Goal: Transaction & Acquisition: Obtain resource

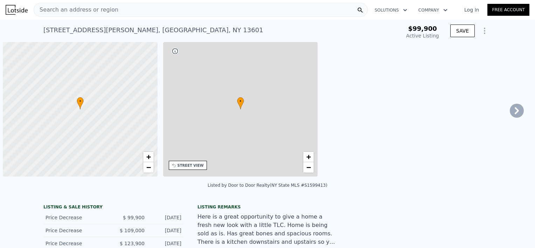
type input "-$ 108,247"
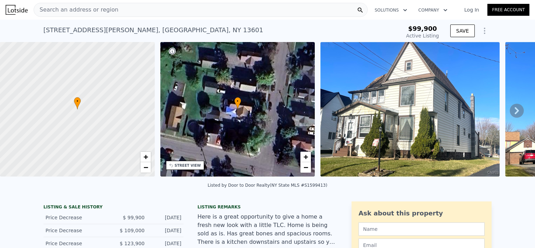
click at [483, 32] on icon "Show Options" at bounding box center [485, 31] width 8 height 8
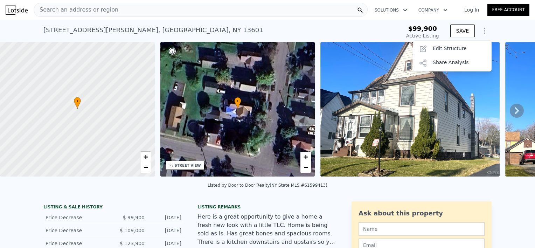
click at [500, 27] on div "[STREET_ADDRESS][PERSON_NAME] Active at $99,900 $99,900 Active Listing SAVE Sav…" at bounding box center [267, 31] width 535 height 22
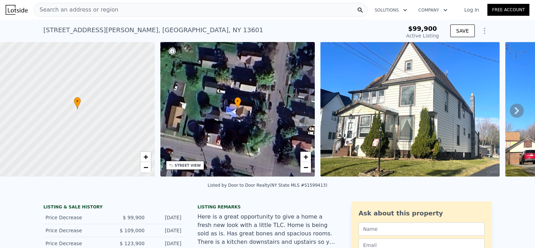
click at [516, 114] on icon at bounding box center [517, 111] width 14 height 14
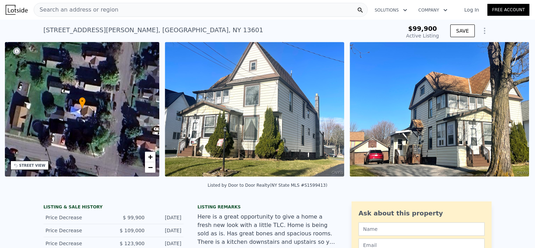
click at [516, 114] on img at bounding box center [439, 109] width 179 height 135
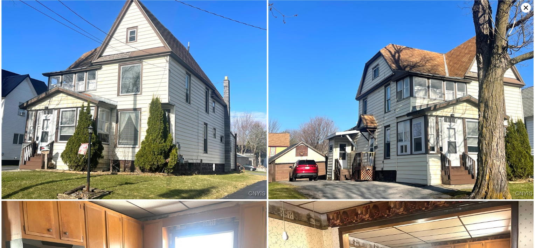
scroll to position [0, 163]
click at [516, 114] on img at bounding box center [401, 99] width 266 height 199
click at [526, 5] on icon at bounding box center [526, 8] width 10 height 10
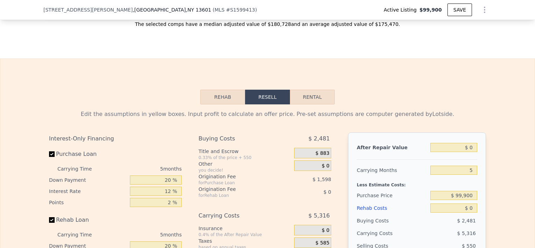
scroll to position [998, 0]
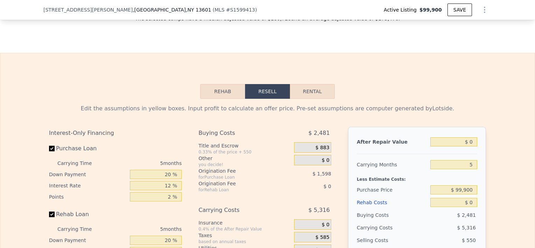
click at [223, 99] on button "Rehab" at bounding box center [222, 91] width 45 height 15
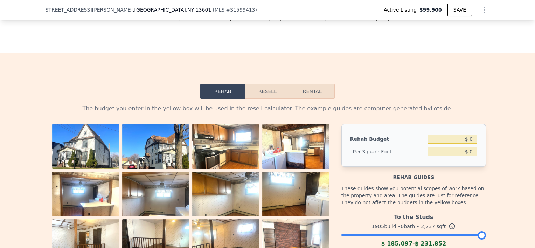
click at [267, 99] on button "Resell" at bounding box center [267, 91] width 45 height 15
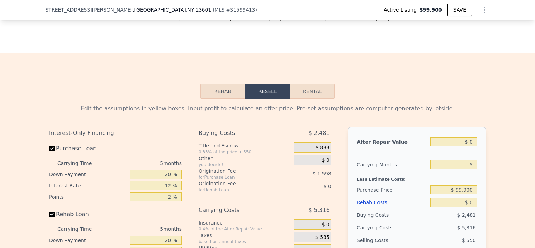
click at [317, 99] on button "Rental" at bounding box center [312, 91] width 45 height 15
select select "30"
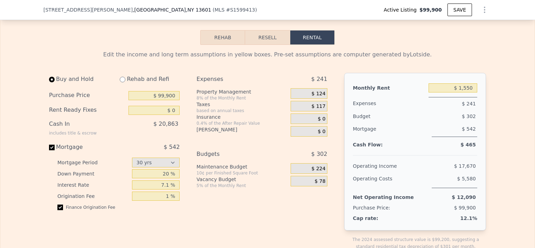
scroll to position [1067, 0]
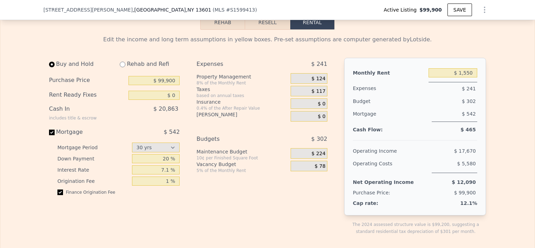
click at [265, 29] on button "Resell" at bounding box center [267, 22] width 45 height 15
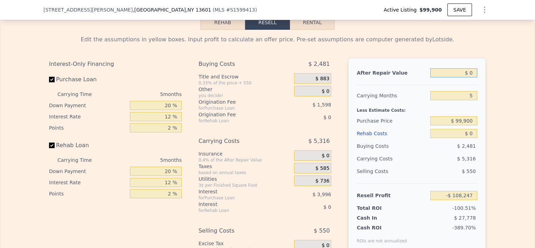
drag, startPoint x: 462, startPoint y: 78, endPoint x: 515, endPoint y: 78, distance: 52.9
click at [515, 78] on div "Edit the assumptions in yellow boxes. Input profit to calculate an offer price.…" at bounding box center [267, 160] width 535 height 261
type input "$ 22"
type input "-$ 108,227"
type input "$ 220"
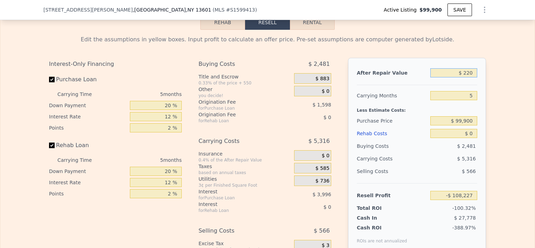
type input "-$ 108,043"
type input "$ 2,200"
type input "-$ 106,196"
type input "$ 22,000"
type input "-$ 87,732"
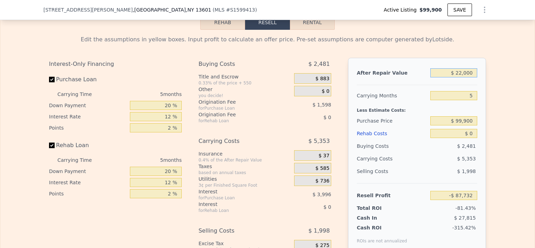
type input "$ 220,000"
type input "$ 96,903"
type input "$ 220,000"
click at [511, 113] on div "Edit the assumptions in yellow boxes. Input profit to calculate an offer price.…" at bounding box center [267, 160] width 535 height 261
drag, startPoint x: 472, startPoint y: 103, endPoint x: 481, endPoint y: 101, distance: 9.0
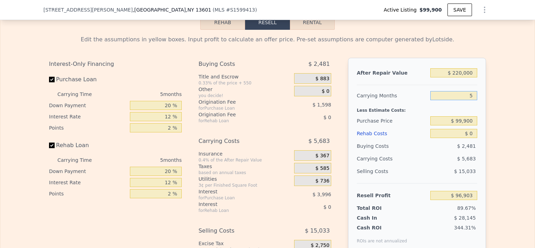
click at [481, 101] on div "After Repair Value $ 220,000 Carrying Months 5 Less Estimate Costs: Purchase Pr…" at bounding box center [417, 155] width 138 height 195
type input "0"
type input "$ 102,586"
type input "0"
click at [483, 129] on div "After Repair Value $ 220,000 Carrying Months 0 Less Estimate Costs: Purchase Pr…" at bounding box center [417, 155] width 138 height 195
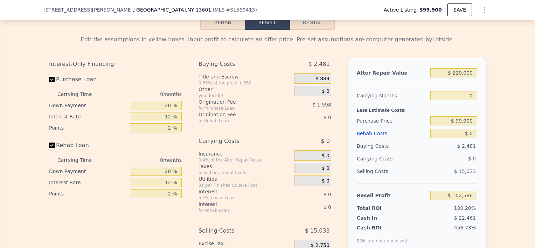
scroll to position [1104, 0]
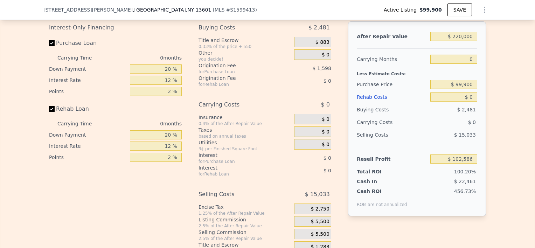
click at [515, 177] on div "Edit the assumptions in yellow boxes. Input profit to calculate an offer price.…" at bounding box center [267, 123] width 535 height 261
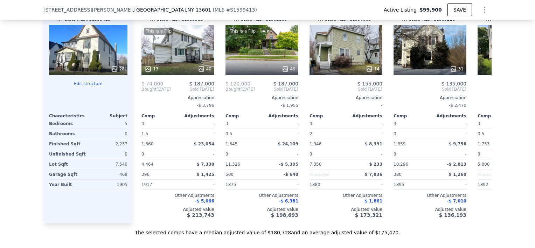
scroll to position [809, 0]
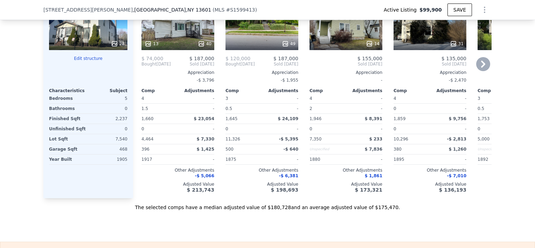
click at [481, 66] on icon at bounding box center [483, 64] width 4 height 7
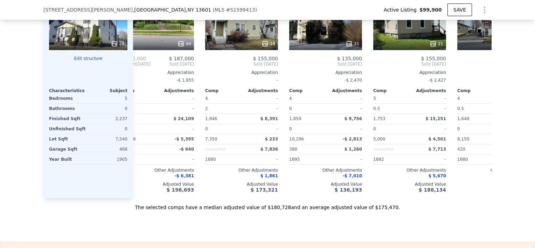
scroll to position [0, 168]
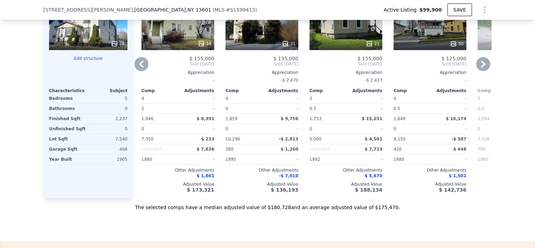
click at [481, 66] on icon at bounding box center [483, 64] width 4 height 7
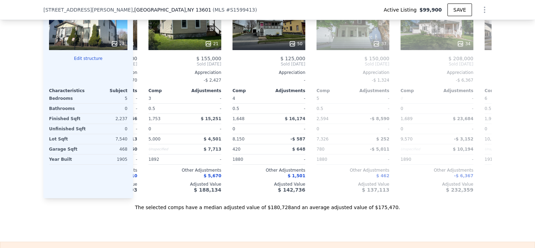
scroll to position [0, 336]
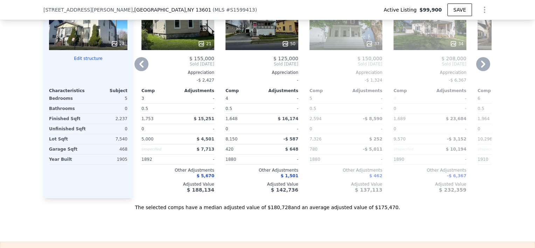
click at [481, 66] on icon at bounding box center [483, 64] width 4 height 7
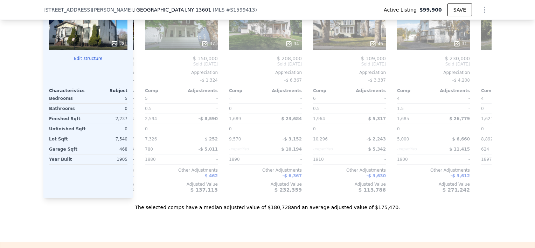
scroll to position [0, 505]
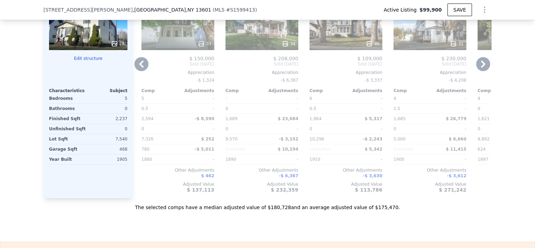
click at [481, 66] on icon at bounding box center [483, 64] width 4 height 7
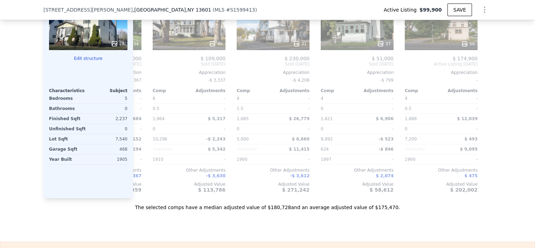
scroll to position [0, 667]
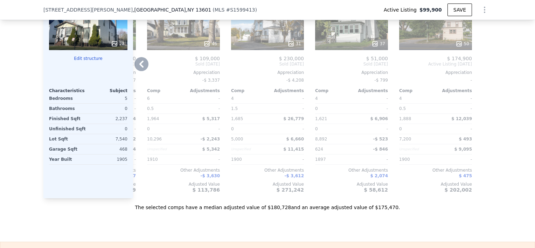
click at [139, 68] on icon at bounding box center [141, 64] width 4 height 7
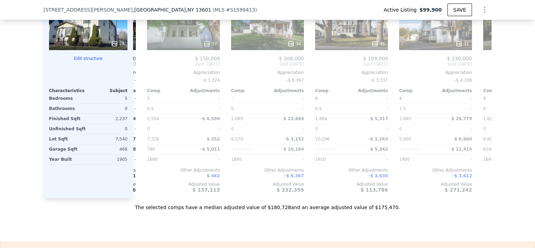
click at [138, 69] on div "Comp A ( 0.15 miles) [STREET_ADDRESS] MLS # S1599582 This is a Flip 13 40 $ 74,…" at bounding box center [312, 85] width 359 height 225
click at [139, 68] on icon at bounding box center [141, 64] width 4 height 7
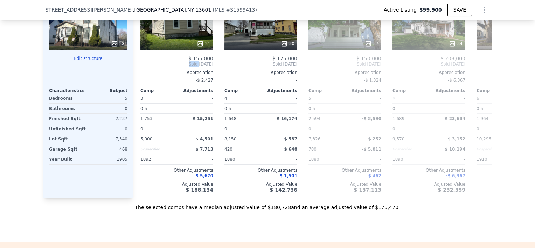
scroll to position [0, 331]
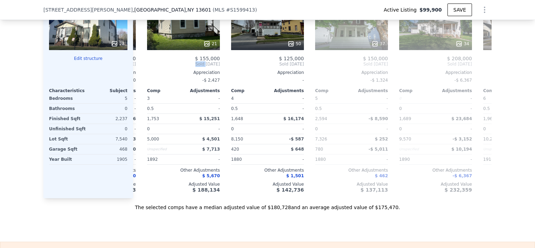
click at [138, 69] on div "Comp A ( 0.15 miles) [STREET_ADDRESS] MLS # S1599582 This is a Flip 13 40 $ 74,…" at bounding box center [312, 85] width 359 height 225
click at [139, 68] on icon at bounding box center [141, 64] width 4 height 7
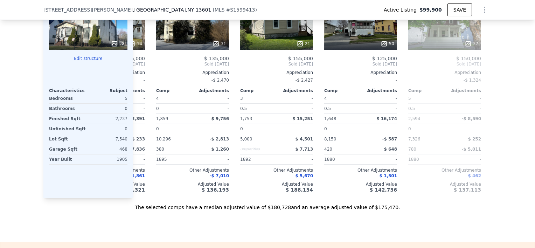
scroll to position [0, 163]
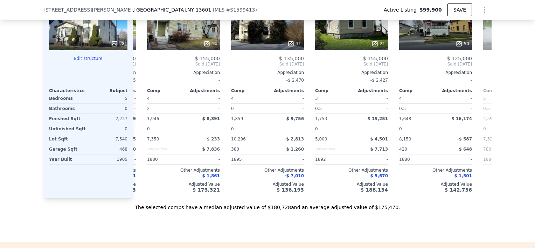
click at [138, 69] on div "Comp A ( 0.15 miles) [STREET_ADDRESS] MLS # S1599582 This is a Flip 13 40 $ 74,…" at bounding box center [312, 85] width 359 height 225
click at [139, 68] on icon at bounding box center [141, 64] width 4 height 7
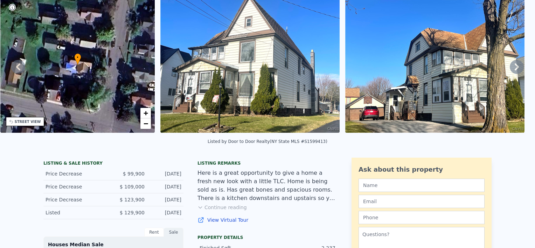
scroll to position [10, 0]
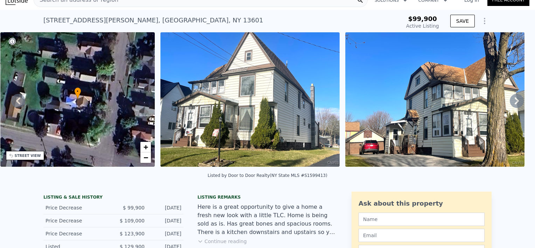
click at [515, 103] on icon at bounding box center [517, 100] width 4 height 7
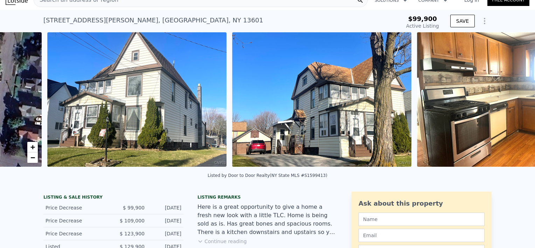
scroll to position [0, 321]
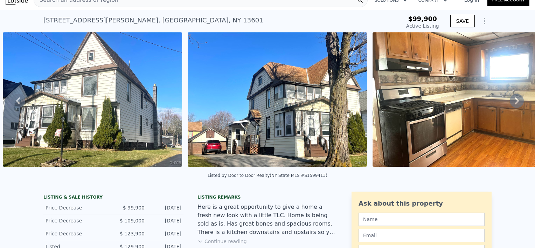
click at [518, 102] on icon at bounding box center [517, 101] width 14 height 14
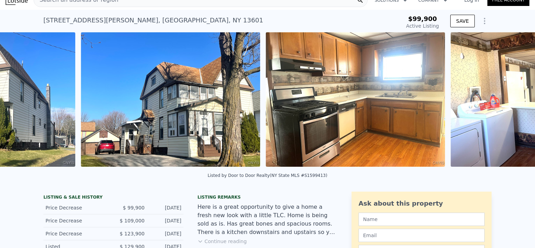
scroll to position [0, 506]
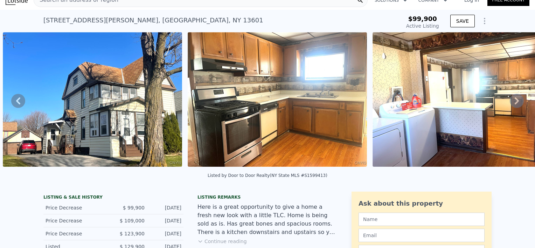
click at [510, 102] on icon at bounding box center [517, 101] width 14 height 14
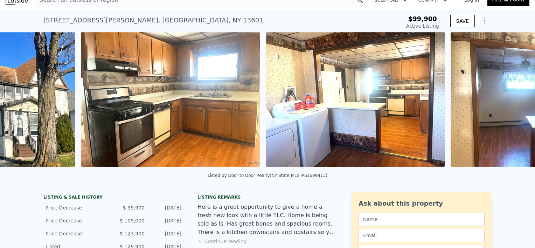
scroll to position [0, 691]
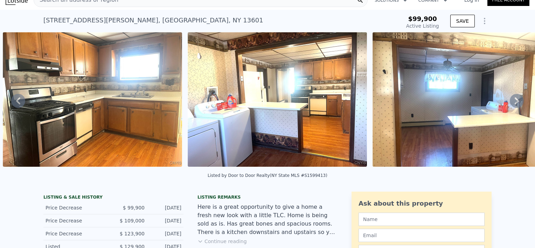
click at [510, 102] on icon at bounding box center [517, 101] width 14 height 14
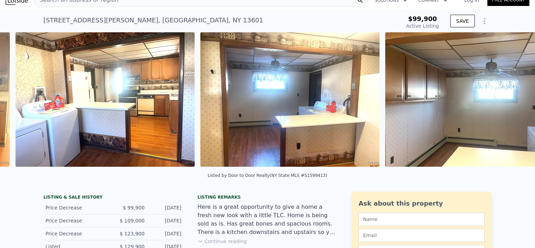
scroll to position [0, 876]
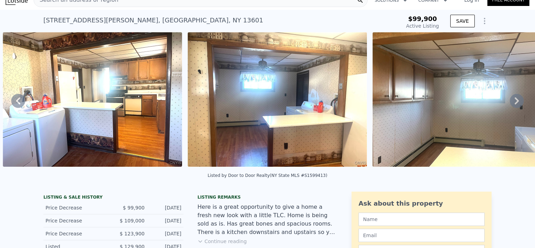
click at [510, 102] on icon at bounding box center [517, 101] width 14 height 14
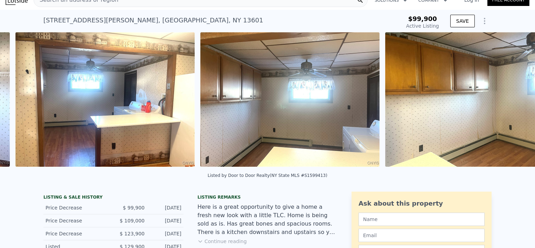
scroll to position [0, 1061]
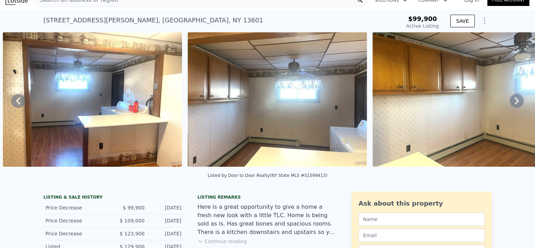
click at [510, 102] on icon at bounding box center [517, 101] width 14 height 14
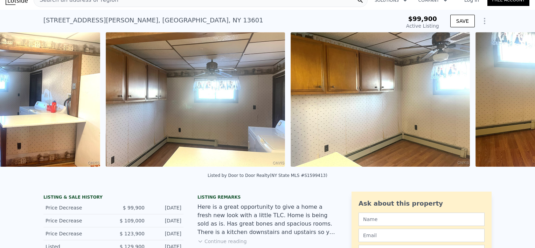
scroll to position [0, 1246]
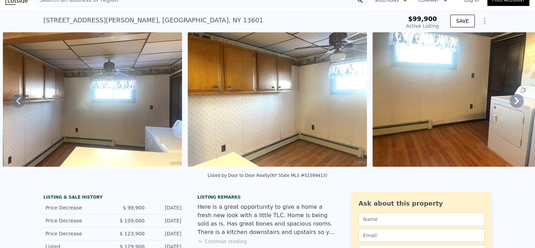
click at [510, 101] on icon at bounding box center [517, 101] width 14 height 14
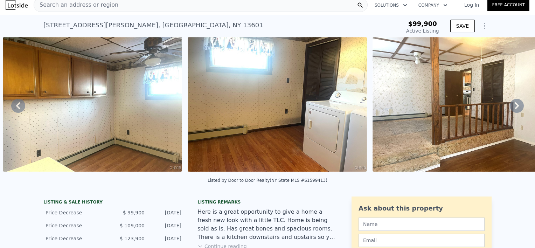
scroll to position [0, 0]
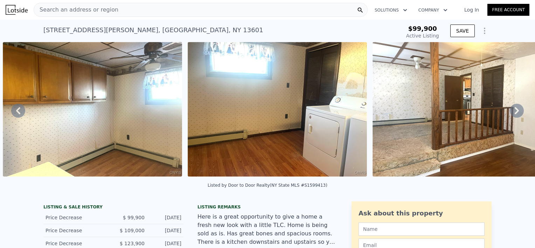
click at [342, 8] on div "Search an address or region" at bounding box center [201, 10] width 334 height 14
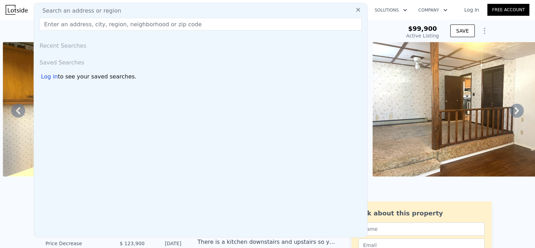
click at [202, 23] on input "text" at bounding box center [201, 24] width 322 height 13
click at [199, 28] on input "text" at bounding box center [201, 24] width 322 height 13
click at [355, 8] on icon at bounding box center [358, 9] width 7 height 7
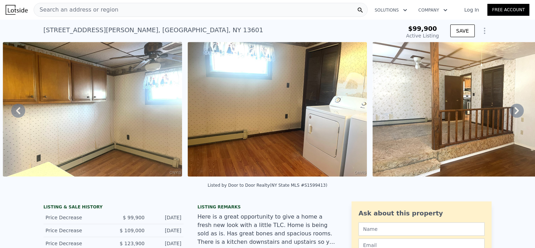
click at [344, 10] on div "Search an address or region" at bounding box center [201, 10] width 334 height 14
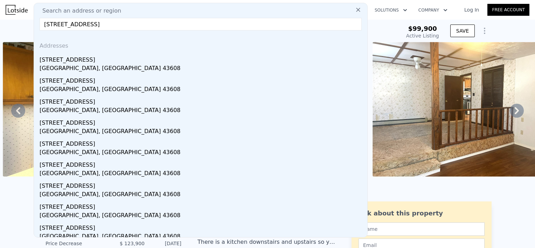
click at [120, 26] on input "[STREET_ADDRESS]" at bounding box center [201, 24] width 322 height 13
drag, startPoint x: 119, startPoint y: 25, endPoint x: 41, endPoint y: 25, distance: 78.5
click at [41, 25] on input "501 e [GEOGRAPHIC_DATA], [US_STATE]" at bounding box center [201, 24] width 322 height 13
type input "501 e [GEOGRAPHIC_DATA], [US_STATE]"
